Goal: Information Seeking & Learning: Learn about a topic

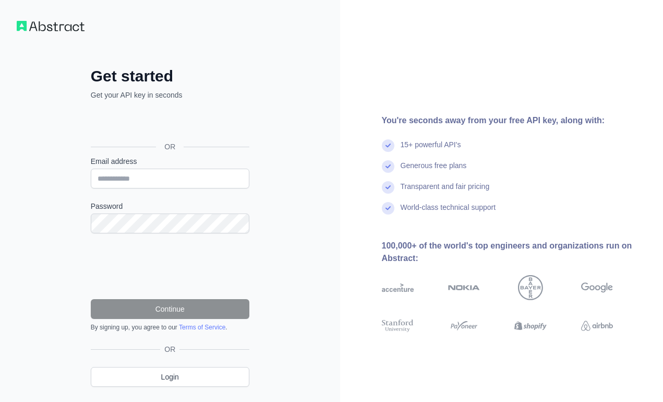
click at [194, 166] on div "Email address" at bounding box center [170, 172] width 159 height 32
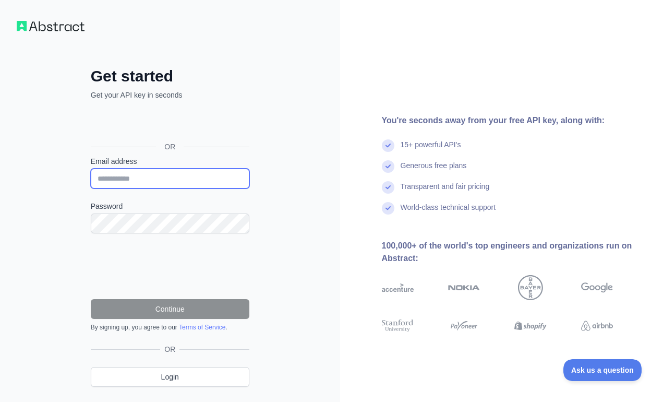
click at [181, 179] on input "Email address" at bounding box center [170, 179] width 159 height 20
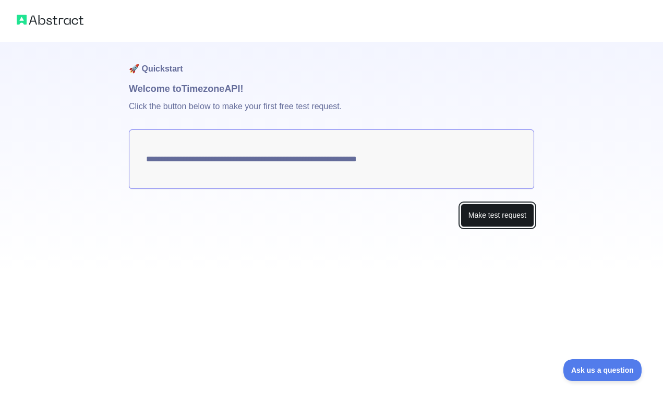
click at [471, 217] on button "Make test request" at bounding box center [498, 215] width 74 height 23
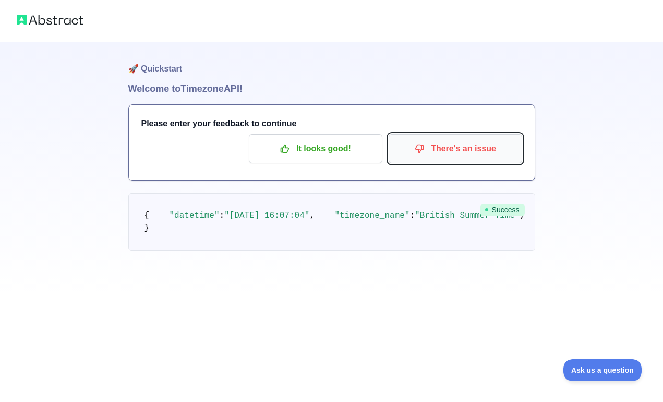
click at [430, 149] on p "There's an issue" at bounding box center [456, 149] width 118 height 18
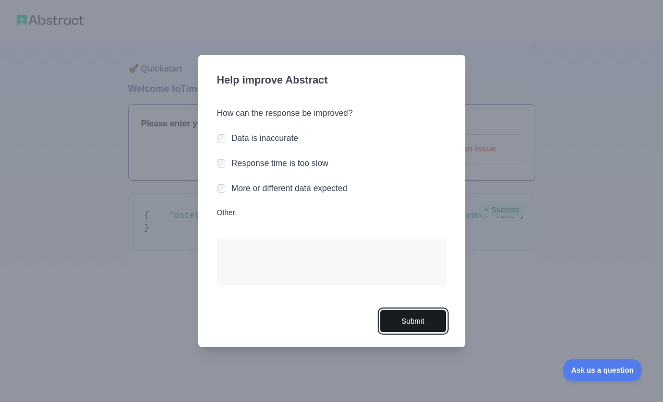
click at [402, 326] on button "Submit" at bounding box center [413, 320] width 67 height 23
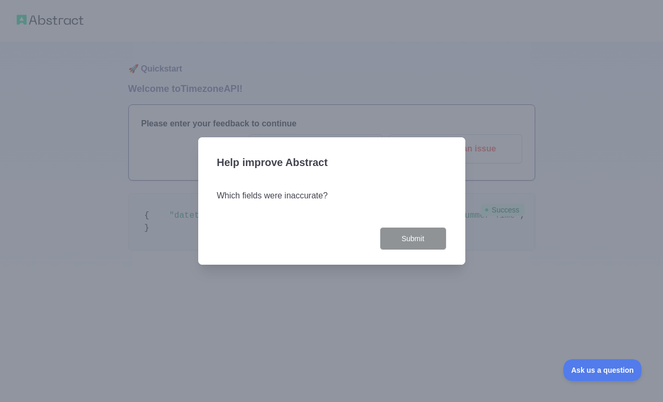
click at [283, 230] on div "Submit" at bounding box center [332, 238] width 230 height 23
click at [285, 222] on div "Which fields were inaccurate?" at bounding box center [332, 202] width 230 height 50
click at [434, 250] on div "Help improve Abstract Which fields were inaccurate? Submit" at bounding box center [331, 201] width 267 height 128
click at [310, 154] on h3 "Help improve Abstract" at bounding box center [332, 163] width 230 height 27
click at [298, 177] on div "Which fields were inaccurate?" at bounding box center [332, 202] width 230 height 50
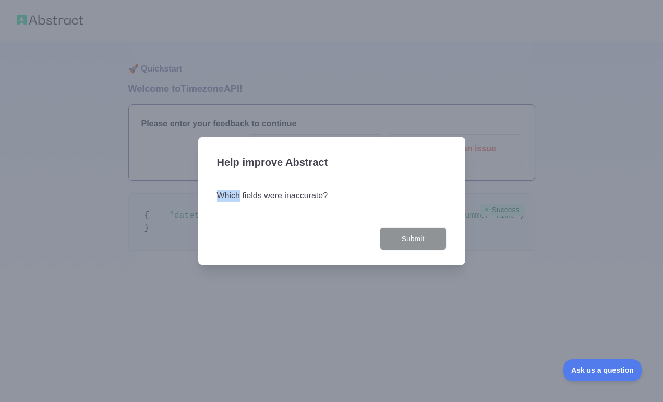
click at [298, 177] on div "Which fields were inaccurate?" at bounding box center [332, 202] width 230 height 50
click at [288, 202] on div "Which fields were inaccurate?" at bounding box center [332, 197] width 230 height 17
click at [288, 208] on div "Which fields were inaccurate?" at bounding box center [332, 202] width 230 height 50
click at [288, 214] on div "Which fields were inaccurate?" at bounding box center [332, 202] width 230 height 50
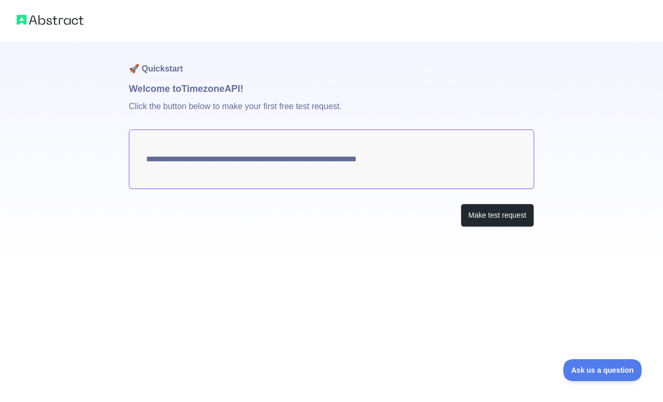
click at [276, 155] on textarea "**********" at bounding box center [331, 158] width 405 height 59
click at [353, 142] on textarea "**********" at bounding box center [331, 158] width 405 height 59
click at [348, 149] on textarea "**********" at bounding box center [331, 158] width 405 height 59
click at [348, 152] on textarea "**********" at bounding box center [331, 158] width 405 height 59
click at [480, 219] on button "Make test request" at bounding box center [498, 215] width 74 height 23
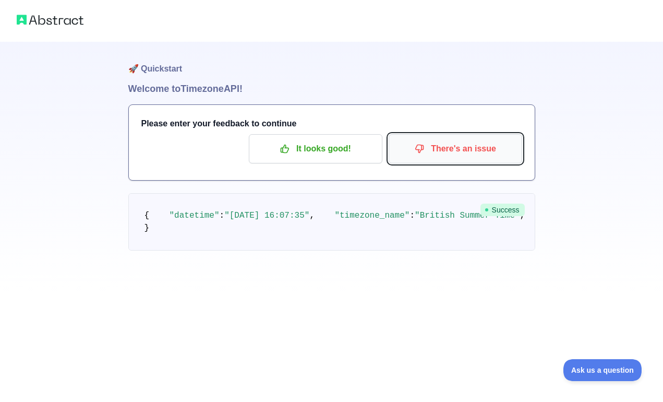
click at [423, 149] on icon "button" at bounding box center [420, 149] width 8 height 8
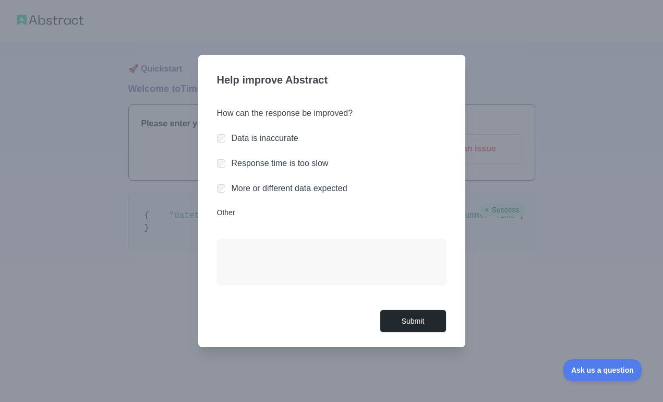
click at [222, 194] on div "More or different data expected" at bounding box center [332, 188] width 230 height 13
click at [268, 252] on textarea "Other" at bounding box center [332, 261] width 230 height 46
type textarea "**********"
click at [436, 332] on button "Submit" at bounding box center [413, 320] width 67 height 23
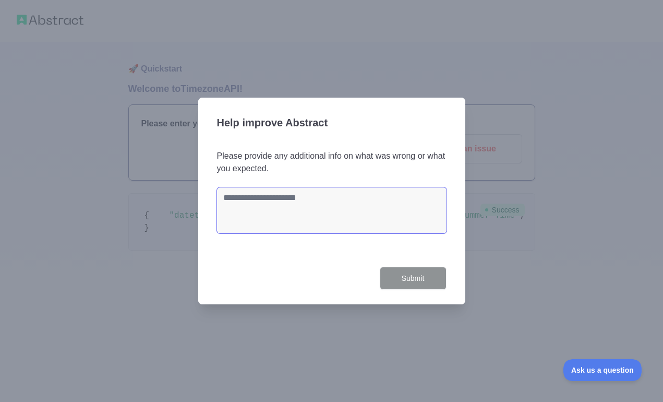
click at [392, 218] on textarea at bounding box center [332, 210] width 230 height 46
type textarea "*"
type textarea "**********"
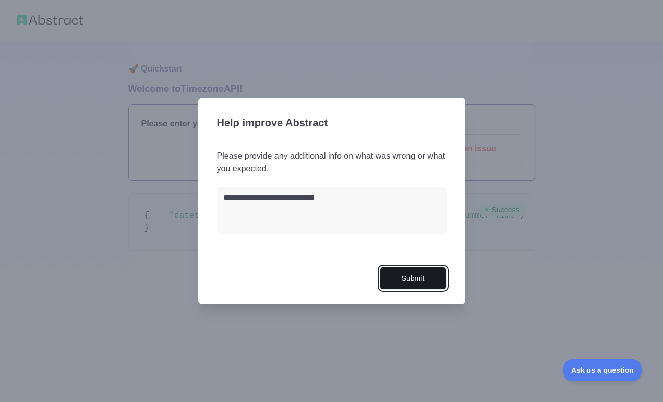
click at [416, 268] on button "Submit" at bounding box center [413, 278] width 67 height 23
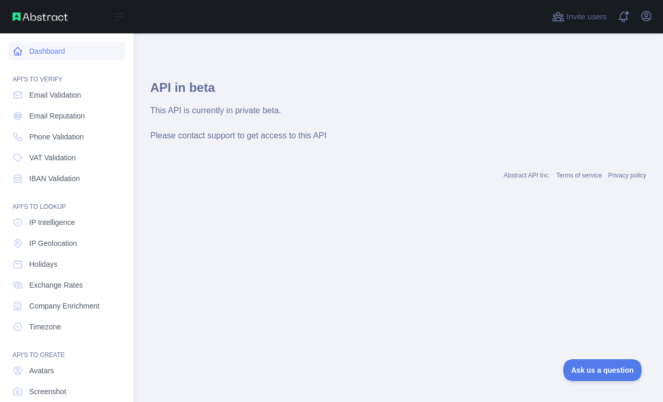
click at [74, 54] on link "Dashboard" at bounding box center [66, 51] width 117 height 19
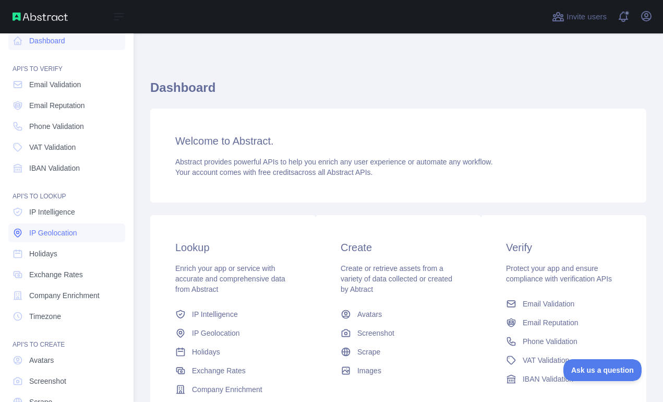
scroll to position [21, 0]
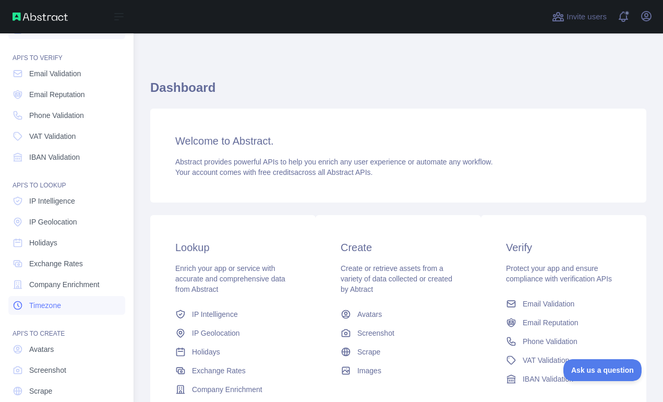
click at [56, 300] on link "Timezone" at bounding box center [66, 305] width 117 height 19
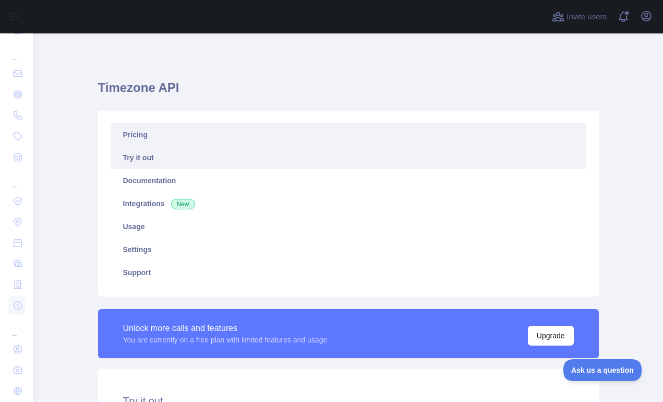
click at [196, 145] on link "Pricing" at bounding box center [349, 134] width 476 height 23
click at [194, 161] on link "Try it out" at bounding box center [349, 157] width 476 height 23
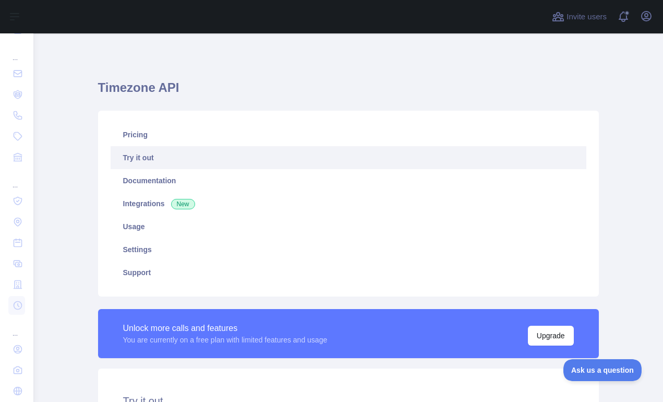
click at [194, 161] on link "Try it out" at bounding box center [349, 157] width 476 height 23
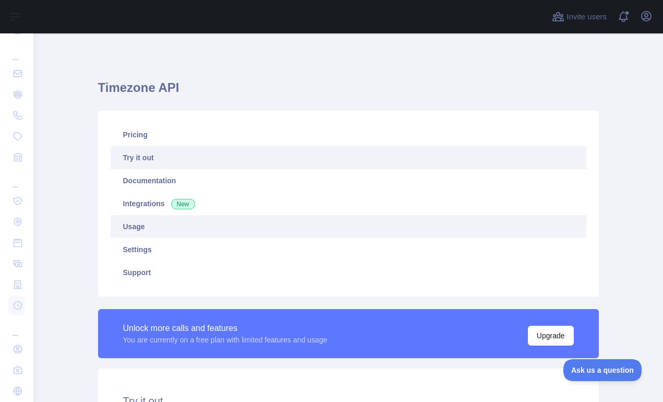
click at [329, 234] on link "Usage" at bounding box center [349, 226] width 476 height 23
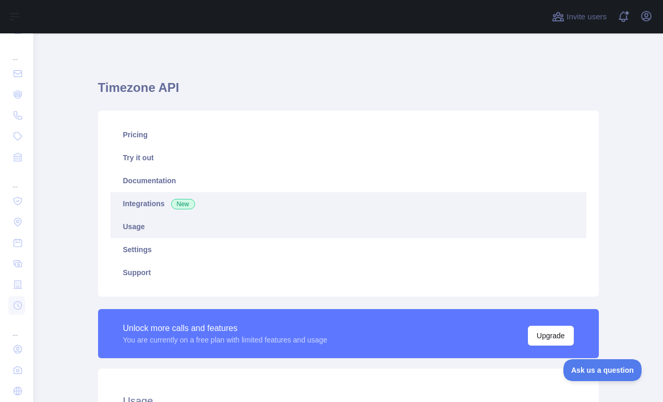
click at [272, 196] on link "Integrations New" at bounding box center [349, 203] width 476 height 23
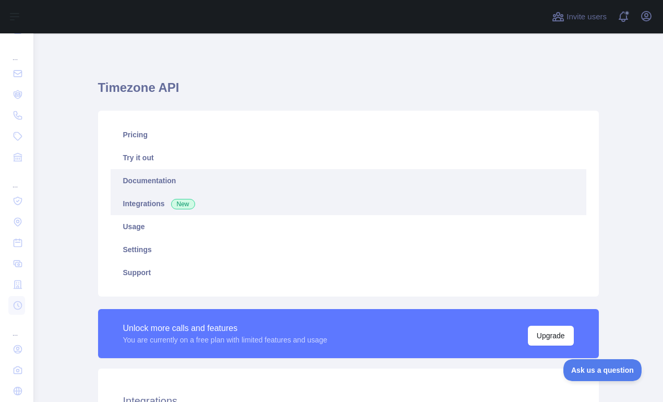
click at [237, 181] on link "Documentation" at bounding box center [349, 180] width 476 height 23
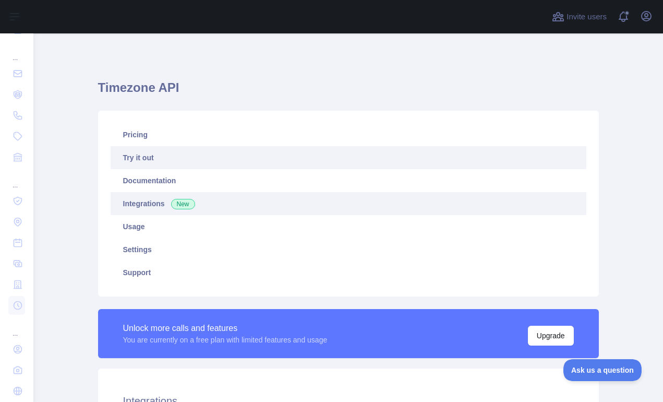
click at [249, 154] on link "Try it out" at bounding box center [349, 157] width 476 height 23
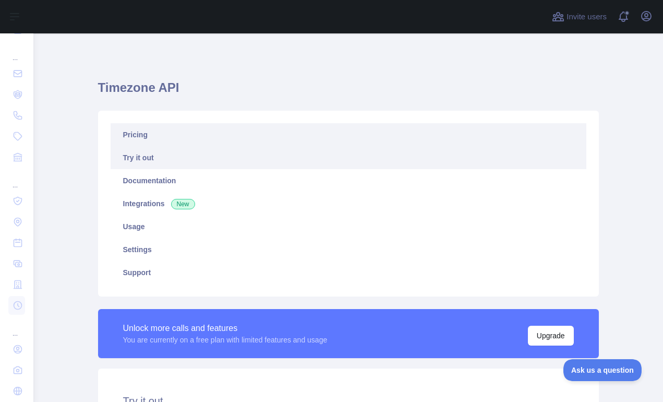
click at [250, 137] on link "Pricing" at bounding box center [349, 134] width 476 height 23
click at [245, 163] on link "Try it out" at bounding box center [349, 157] width 476 height 23
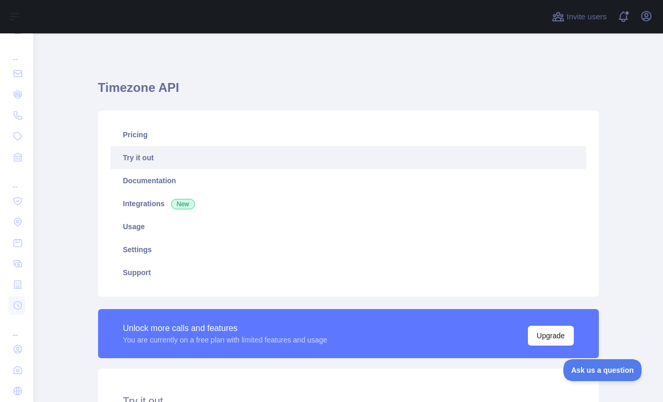
click at [245, 163] on link "Try it out" at bounding box center [349, 157] width 476 height 23
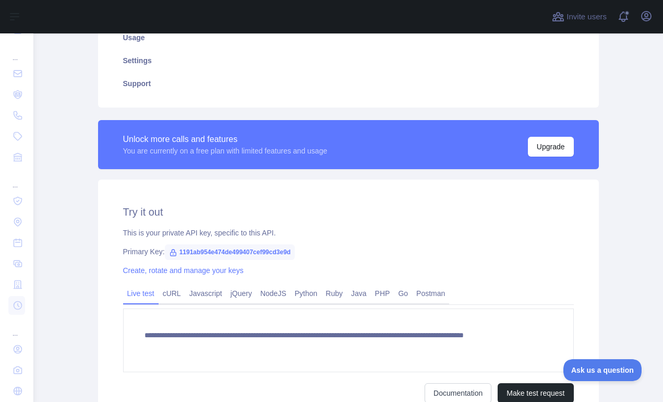
scroll to position [292, 0]
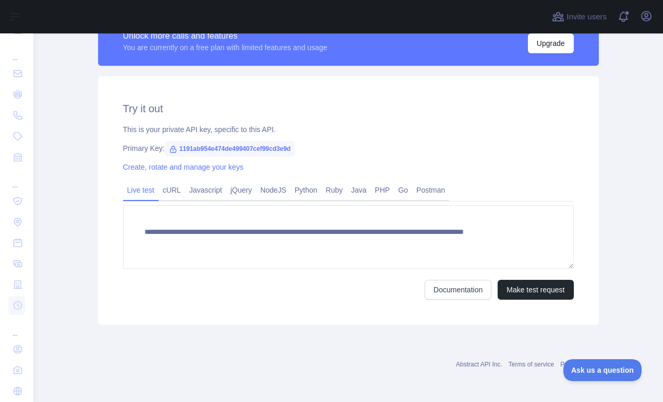
click at [244, 148] on span "1191ab954e474de499407cef99cd3e9d" at bounding box center [230, 149] width 130 height 16
click at [510, 284] on button "Make test request" at bounding box center [536, 290] width 76 height 20
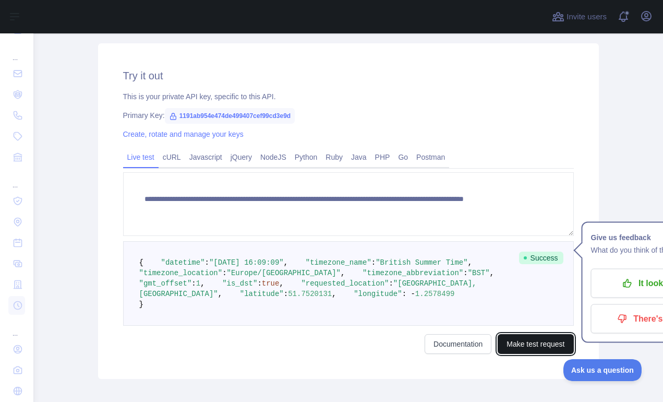
scroll to position [326, 0]
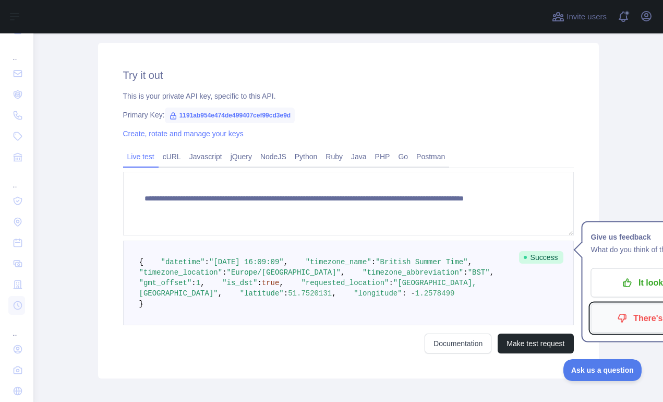
click at [639, 316] on p "There's an issue" at bounding box center [658, 318] width 118 height 18
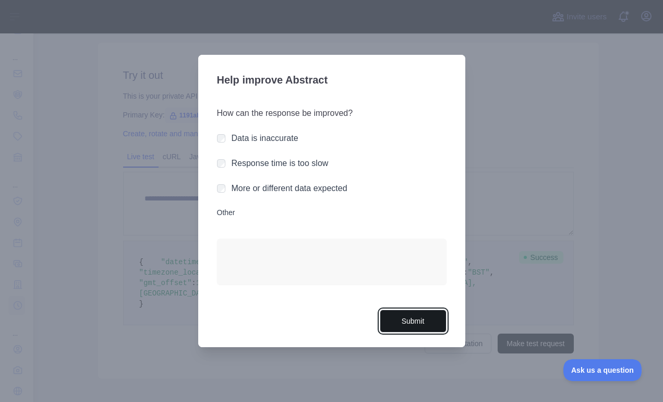
click at [435, 326] on button "Submit" at bounding box center [413, 320] width 67 height 23
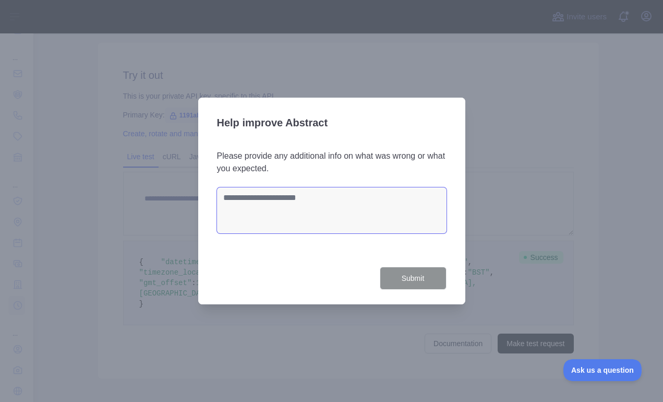
click at [392, 217] on textarea at bounding box center [332, 210] width 230 height 46
type textarea "**********"
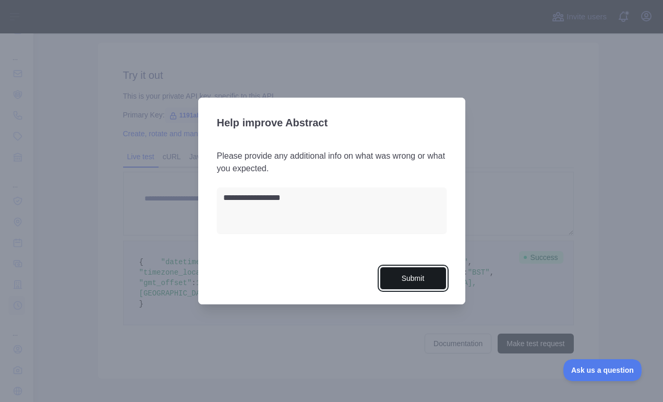
click at [422, 284] on button "Submit" at bounding box center [413, 278] width 67 height 23
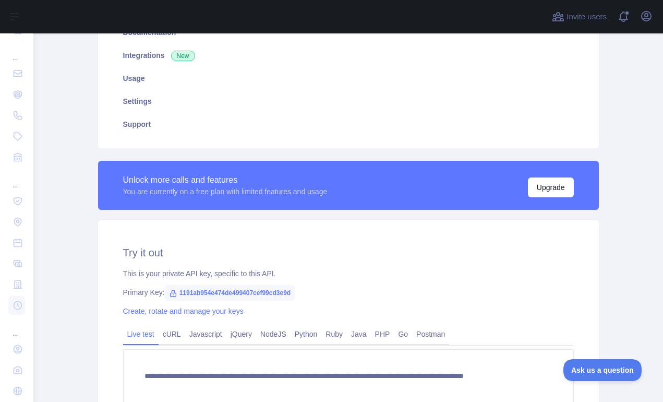
scroll to position [0, 0]
